Goal: Transaction & Acquisition: Purchase product/service

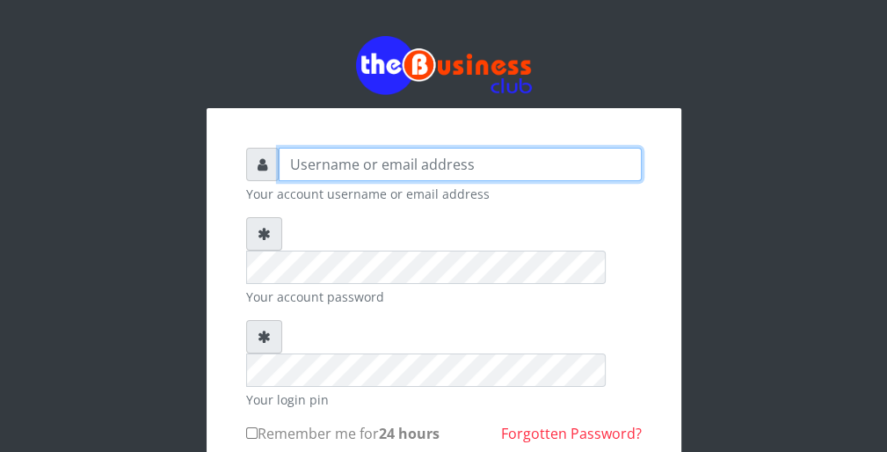
type input "wergbac8"
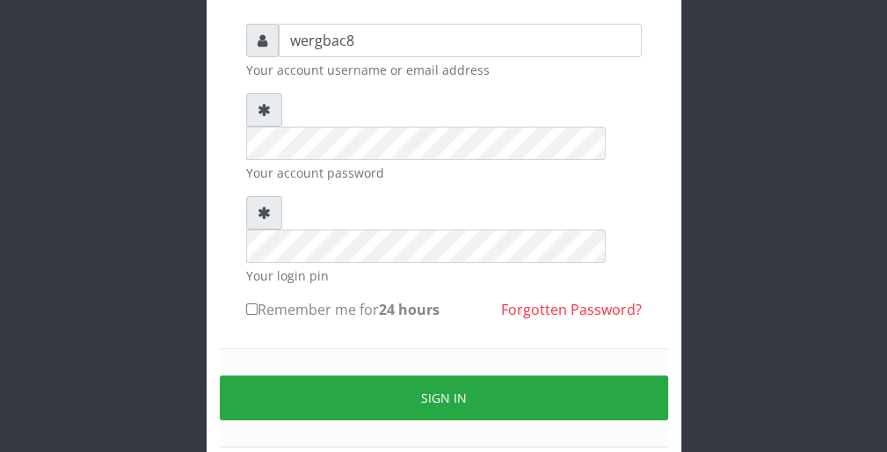
scroll to position [141, 0]
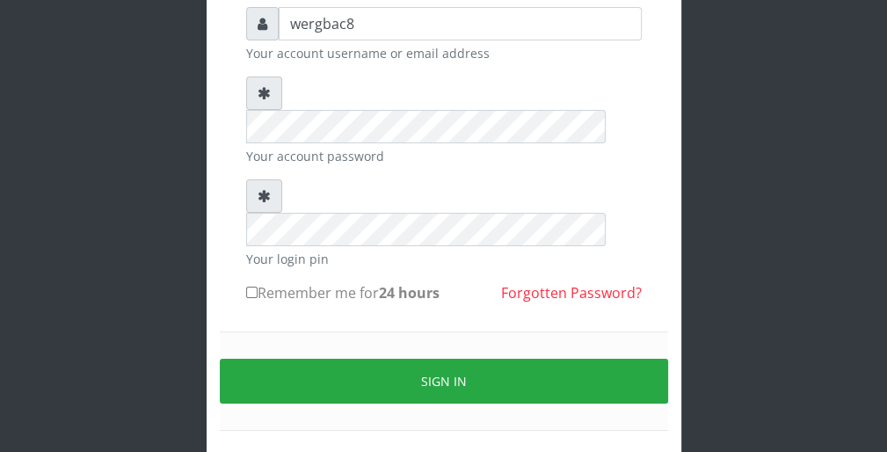
click at [742, 83] on div "wergbac8 Your account username or email address Your account password Your logi…" at bounding box center [444, 199] width 844 height 681
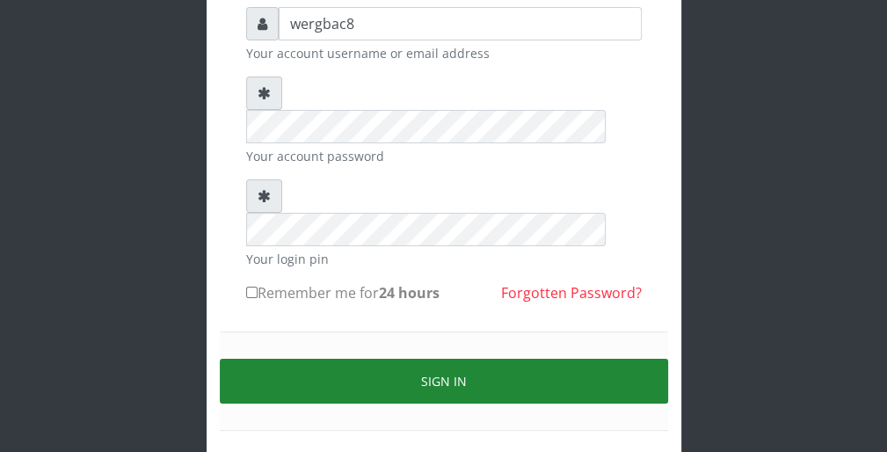
click at [618, 359] on button "Sign in" at bounding box center [444, 381] width 448 height 45
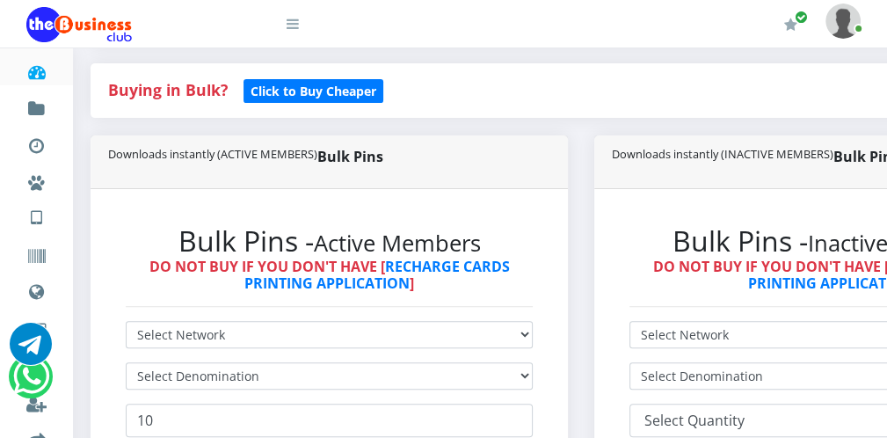
scroll to position [352, 0]
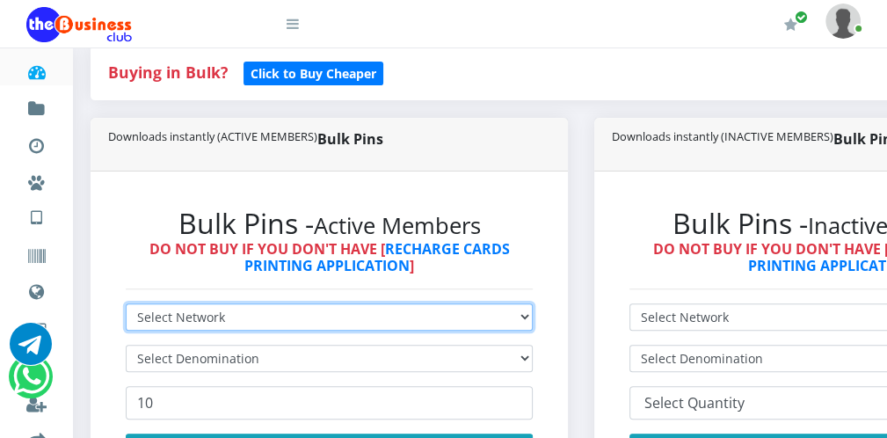
click at [260, 320] on select "Select Network MTN Globacom 9Mobile Airtel" at bounding box center [329, 316] width 407 height 27
select select "MTN"
click at [126, 303] on select "Select Network MTN Globacom 9Mobile Airtel" at bounding box center [329, 316] width 407 height 27
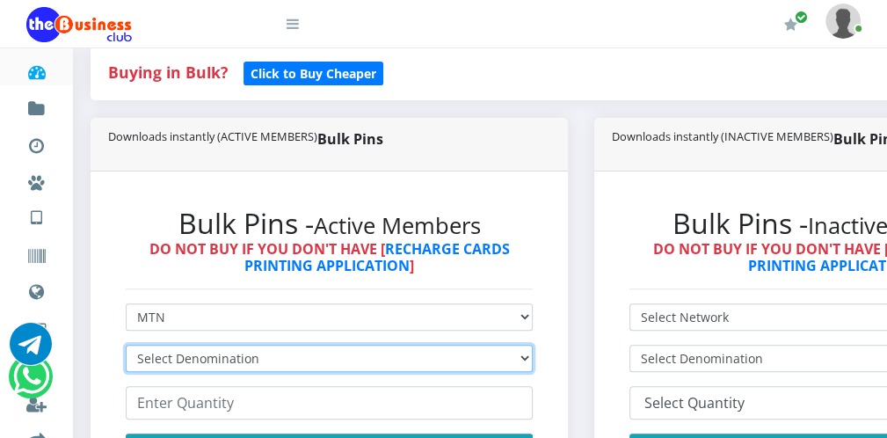
click at [193, 345] on select "Select Denomination MTN NGN100 - ₦96.99 MTN NGN200 - ₦193.98 MTN NGN400 - ₦387.…" at bounding box center [329, 358] width 407 height 27
select select "96.99-100"
click at [126, 345] on select "Select Denomination MTN NGN100 - ₦96.99 MTN NGN200 - ₦193.98 MTN NGN400 - ₦387.…" at bounding box center [329, 358] width 407 height 27
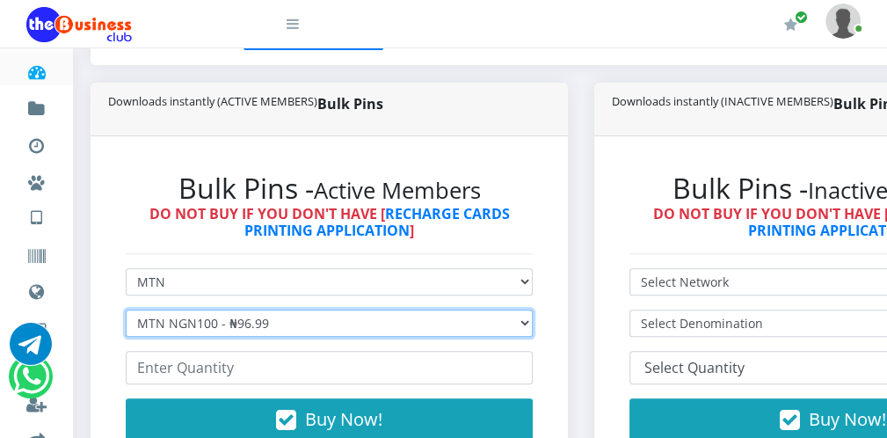
scroll to position [422, 0]
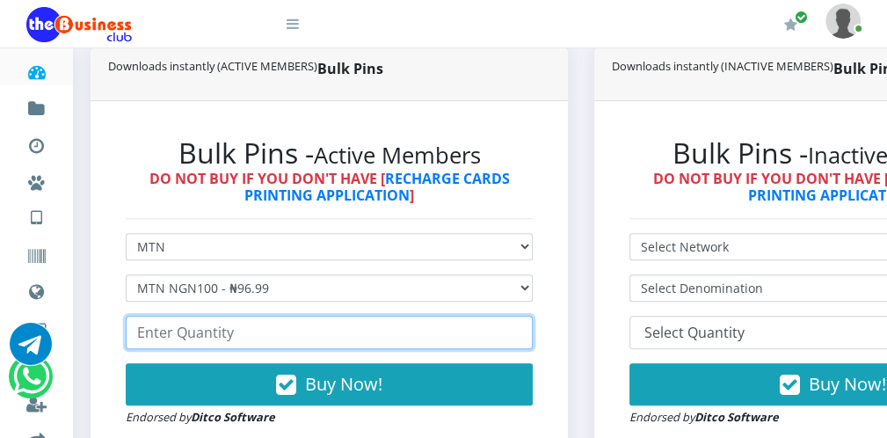
click at [362, 338] on input "number" at bounding box center [329, 332] width 407 height 33
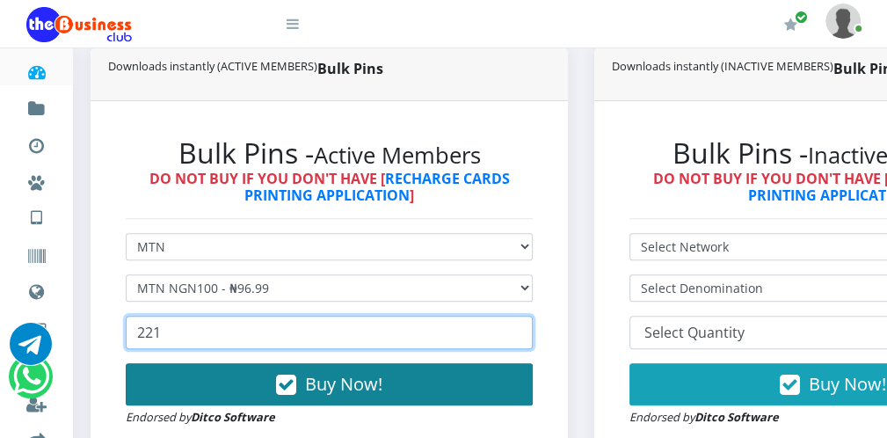
type input "221"
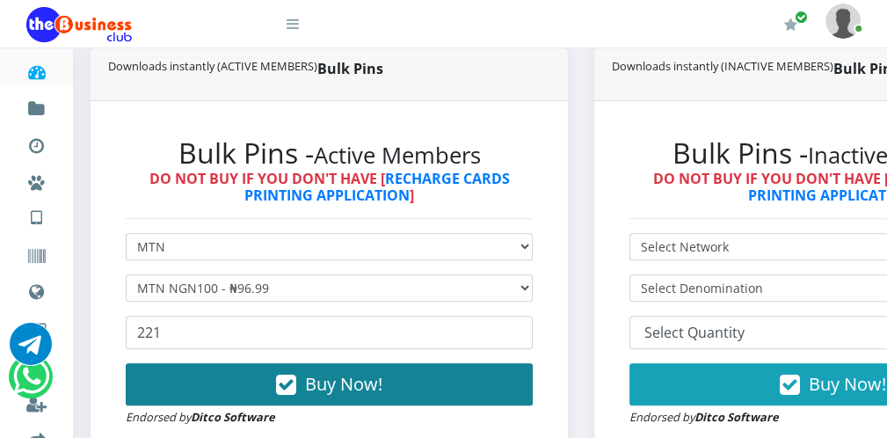
click at [338, 384] on span "Buy Now!" at bounding box center [343, 384] width 77 height 24
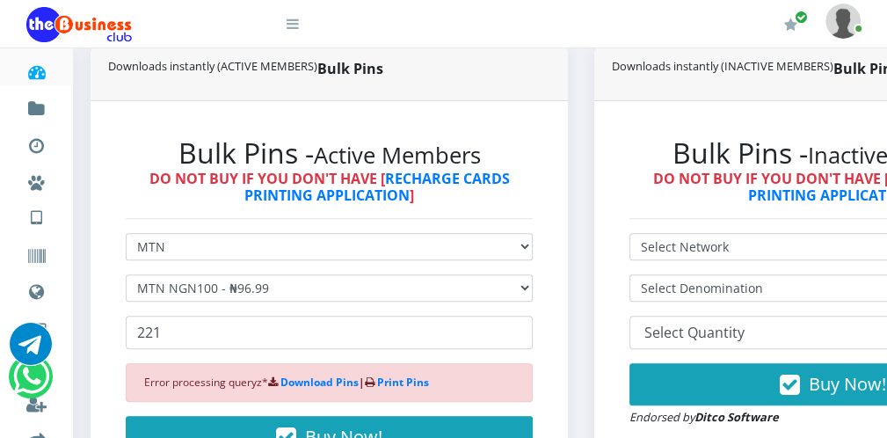
click at [295, 28] on icon at bounding box center [293, 24] width 12 height 14
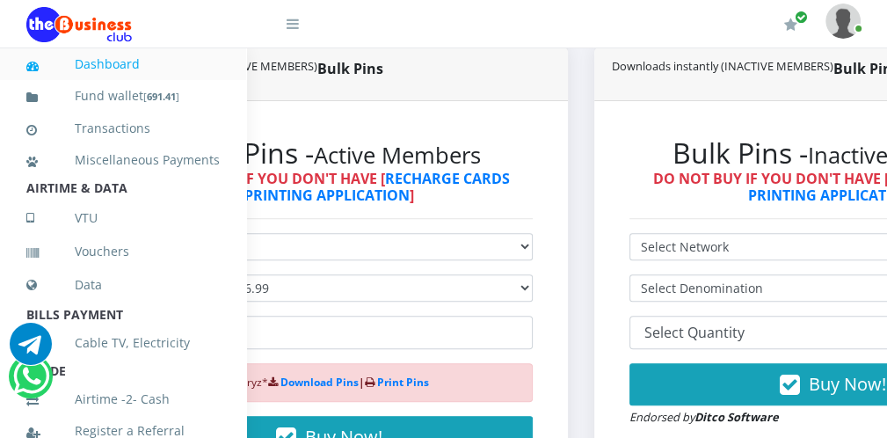
scroll to position [383, 0]
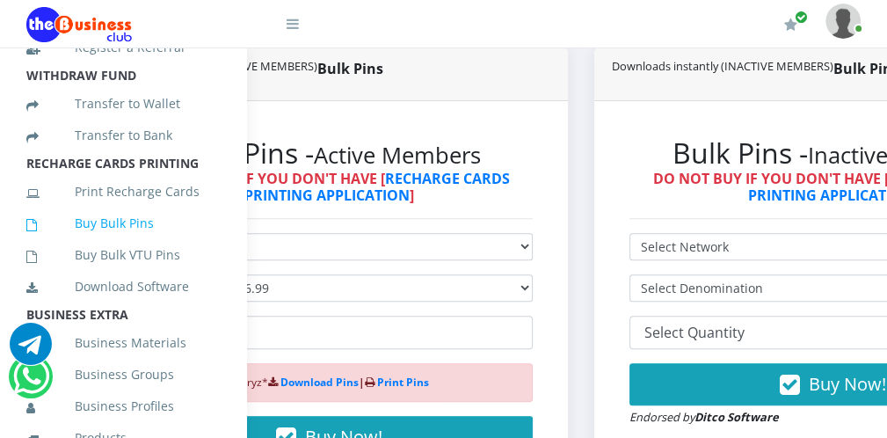
click at [134, 243] on link "Buy Bulk Pins" at bounding box center [122, 223] width 193 height 40
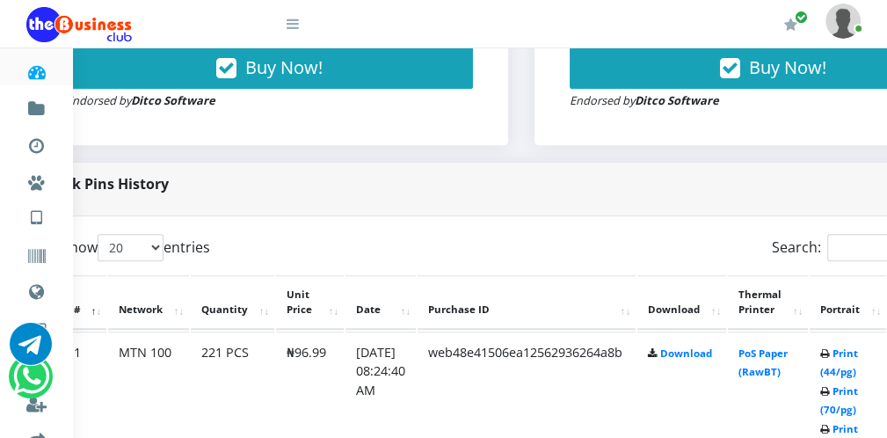
scroll to position [738, 70]
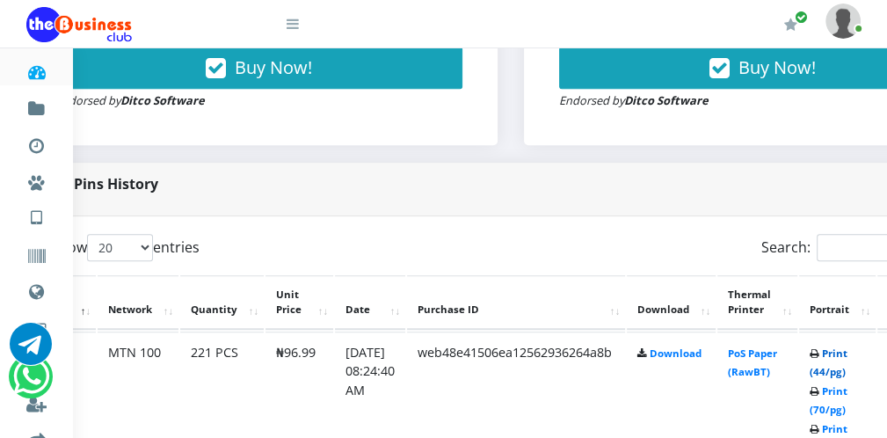
click at [846, 370] on link "Print (44/pg)" at bounding box center [828, 362] width 38 height 33
